Goal: Find specific page/section: Find specific page/section

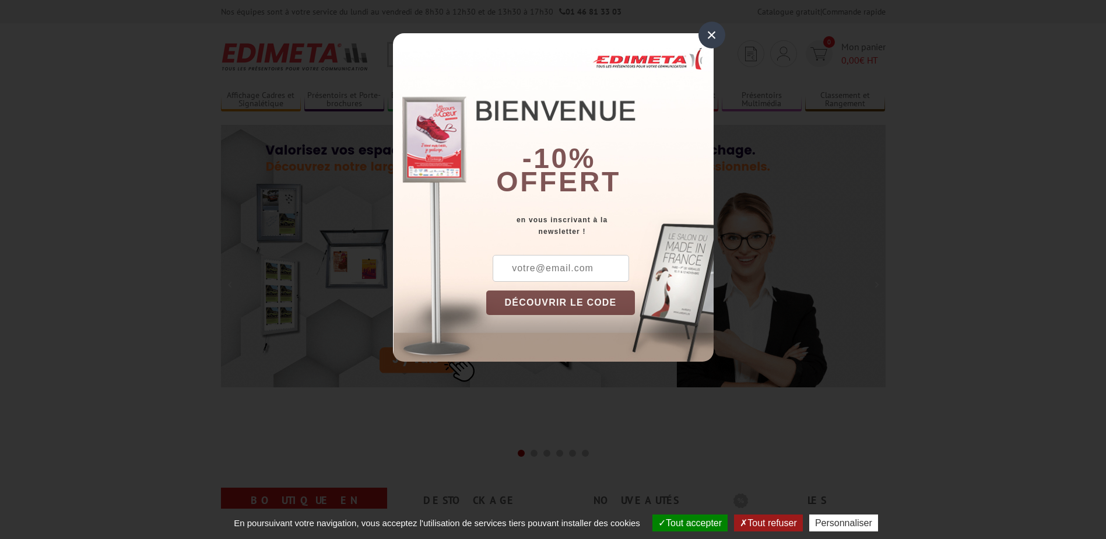
click at [708, 28] on div "×" at bounding box center [711, 35] width 27 height 27
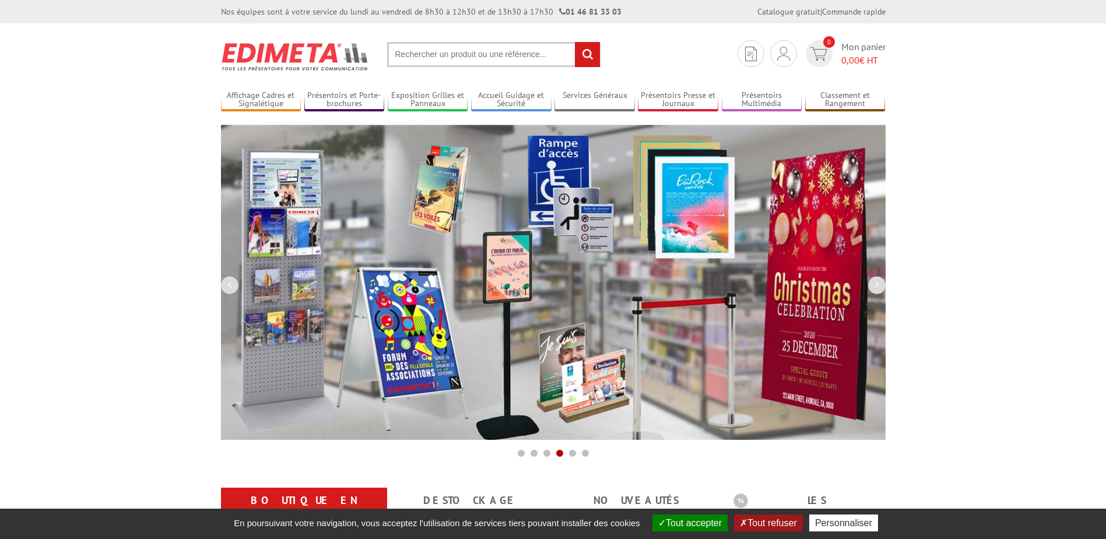
click at [511, 59] on input "text" at bounding box center [493, 54] width 213 height 25
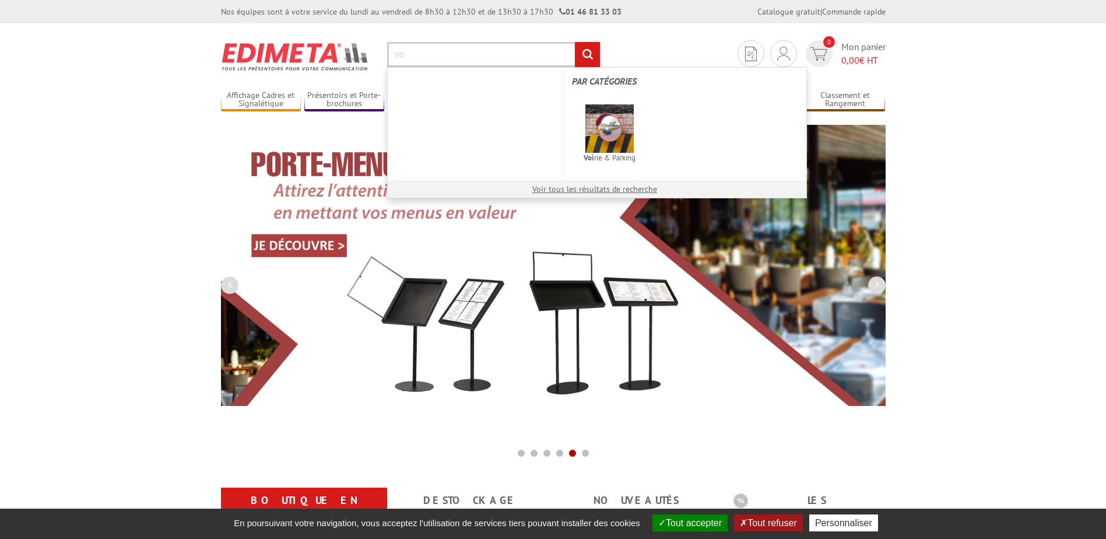
type input "v"
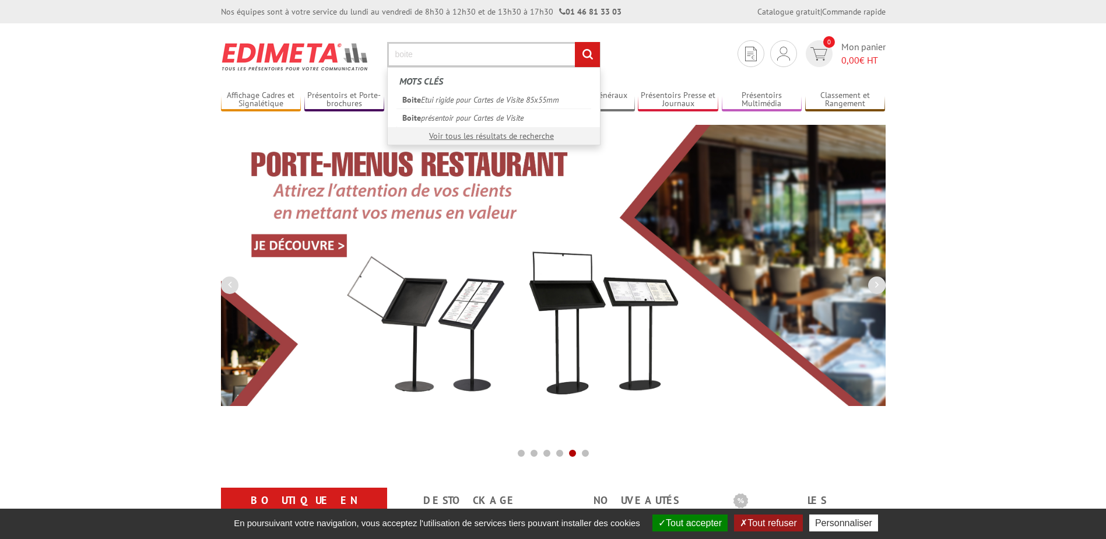
type input "boite"
click at [575, 42] on input "rechercher" at bounding box center [587, 54] width 25 height 25
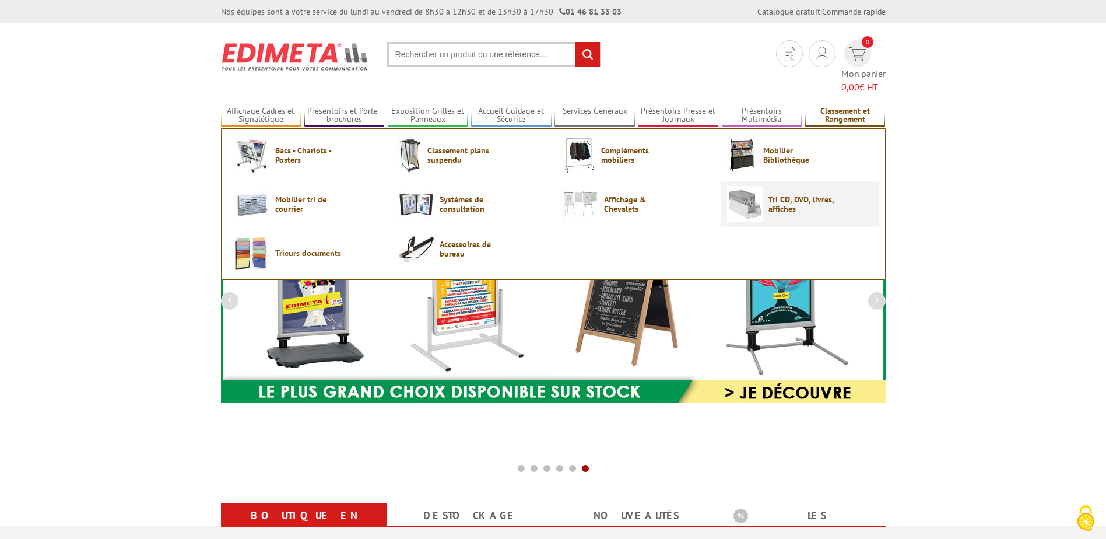
click at [788, 195] on span "Tri CD, DVD, livres, affiches" at bounding box center [803, 204] width 70 height 19
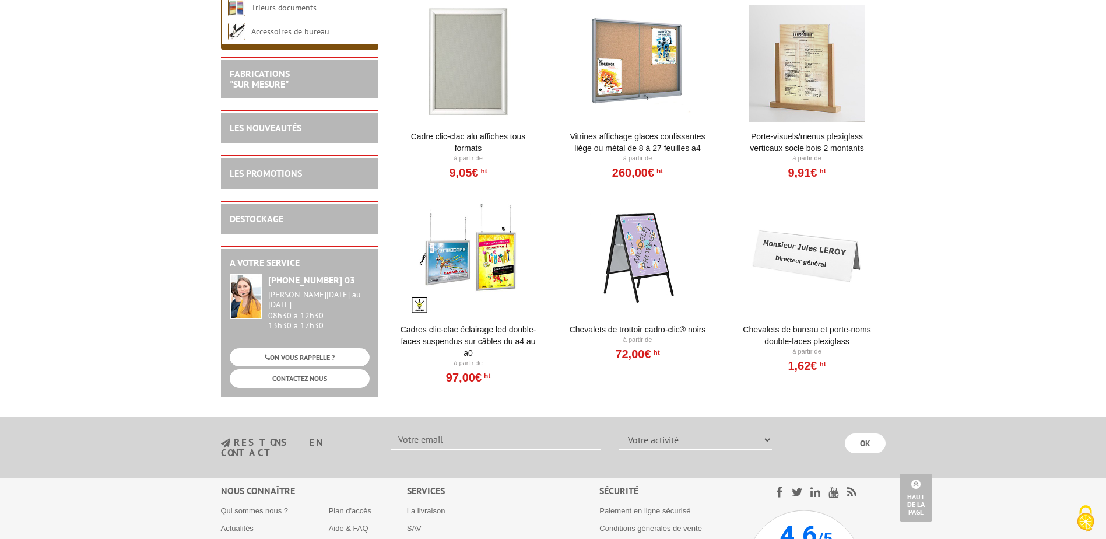
scroll to position [991, 0]
